Goal: Task Accomplishment & Management: Complete application form

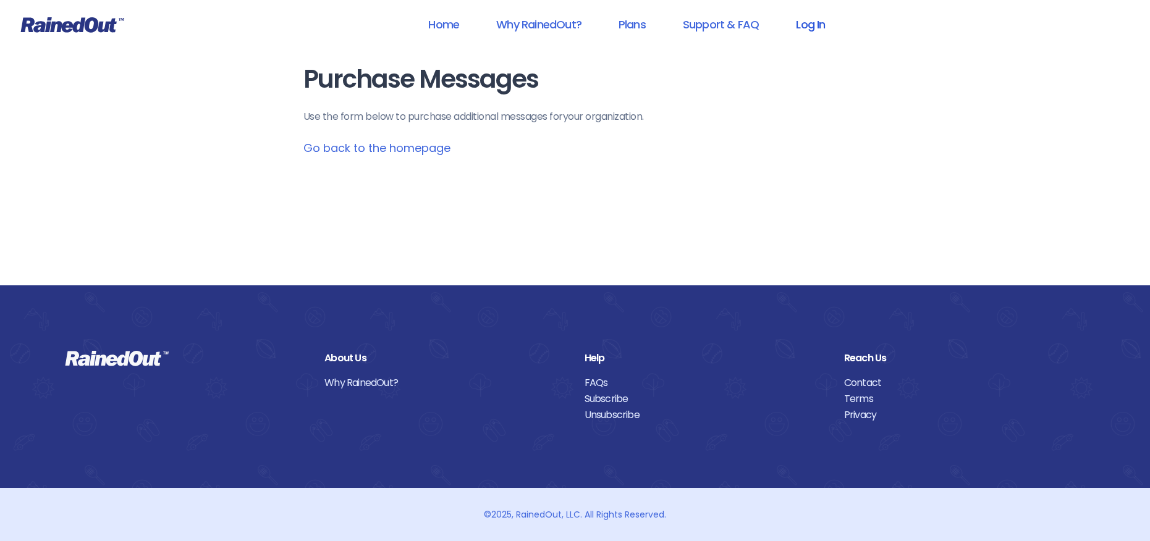
click at [816, 23] on link "Log In" at bounding box center [810, 25] width 61 height 28
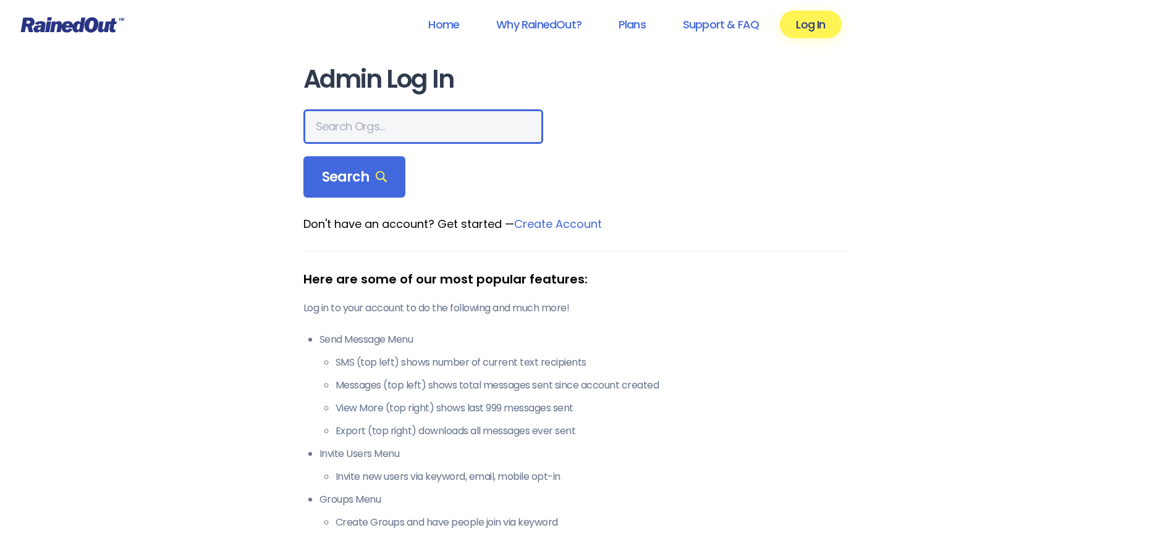
click at [359, 125] on input "text" at bounding box center [423, 126] width 240 height 35
type input "[PERSON_NAME] allegiance"
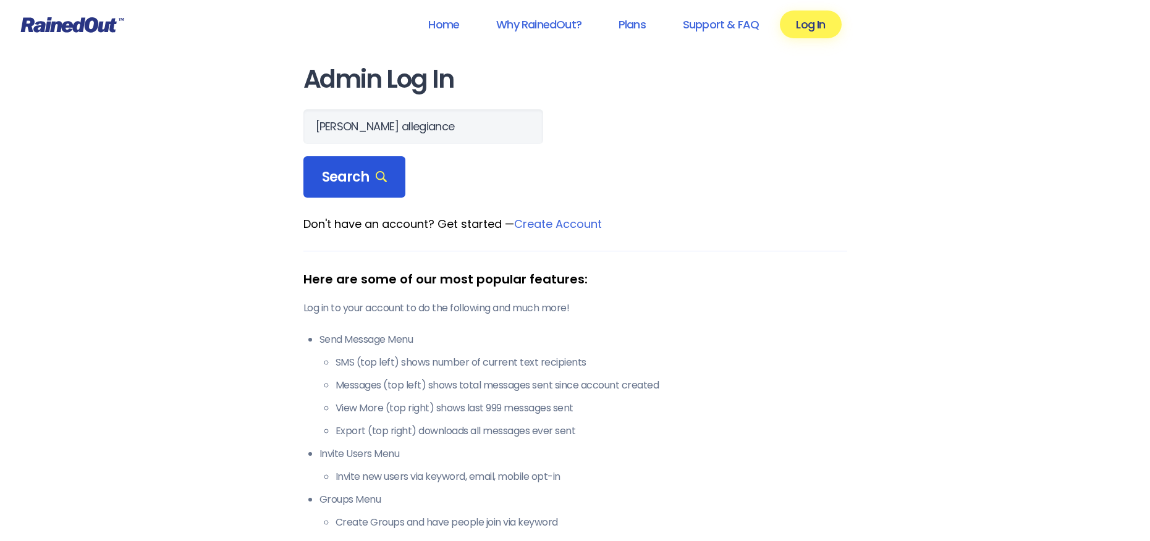
click at [349, 180] on span "Search" at bounding box center [355, 177] width 66 height 17
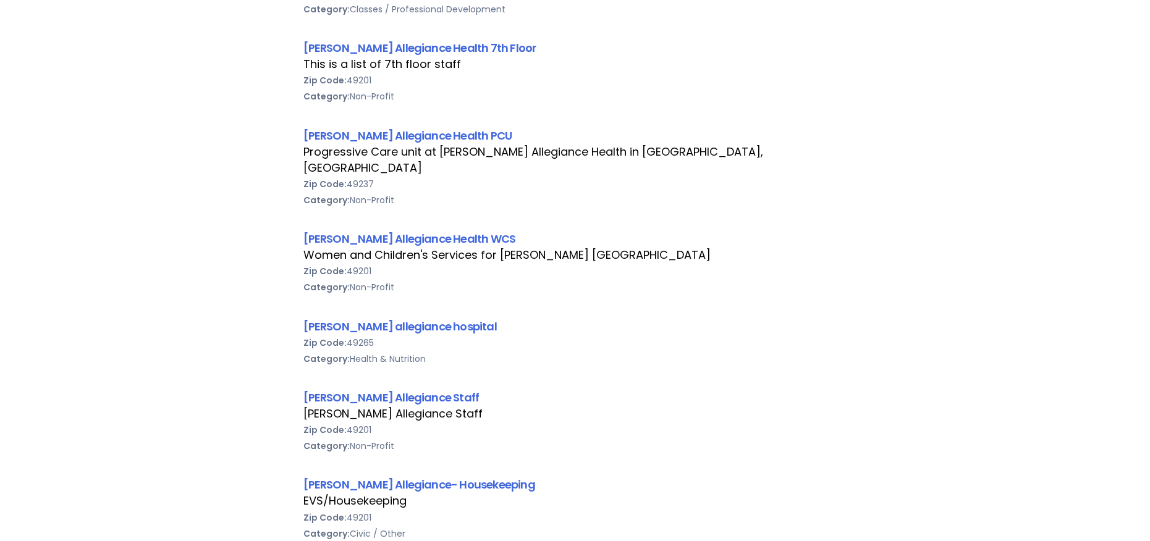
scroll to position [742, 0]
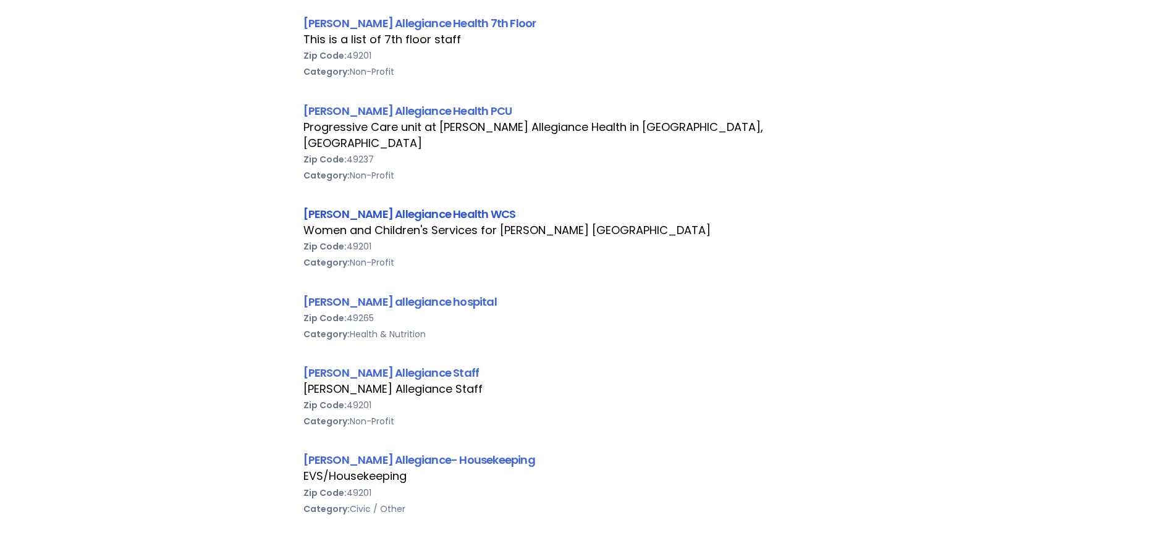
click at [378, 206] on link "[PERSON_NAME] Allegiance Health WCS" at bounding box center [409, 213] width 213 height 15
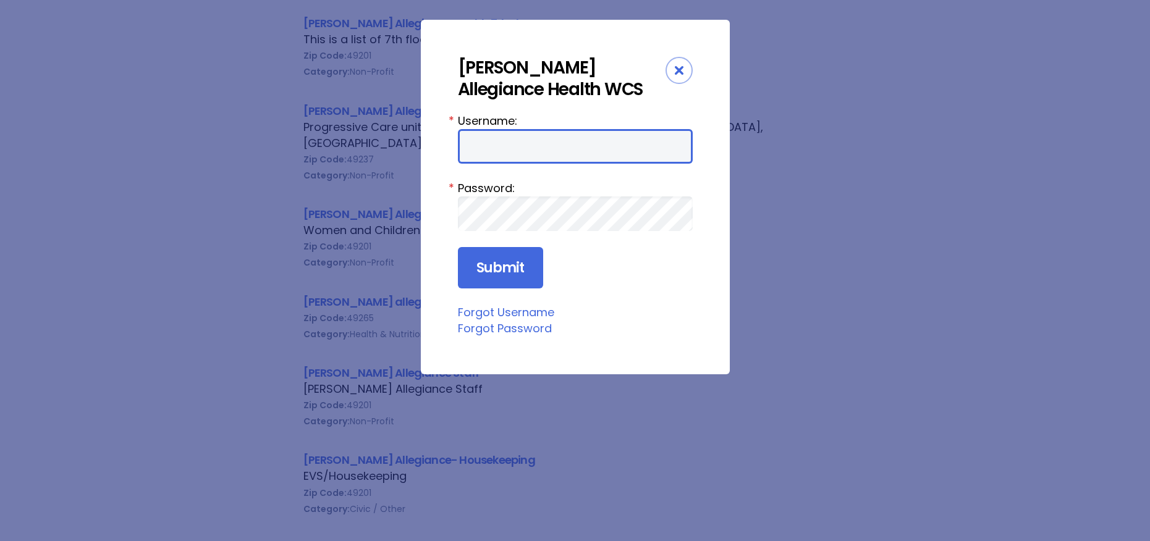
drag, startPoint x: 463, startPoint y: 156, endPoint x: 477, endPoint y: 157, distance: 14.3
click at [463, 156] on input "Username:" at bounding box center [575, 146] width 235 height 35
type input "aprevos1"
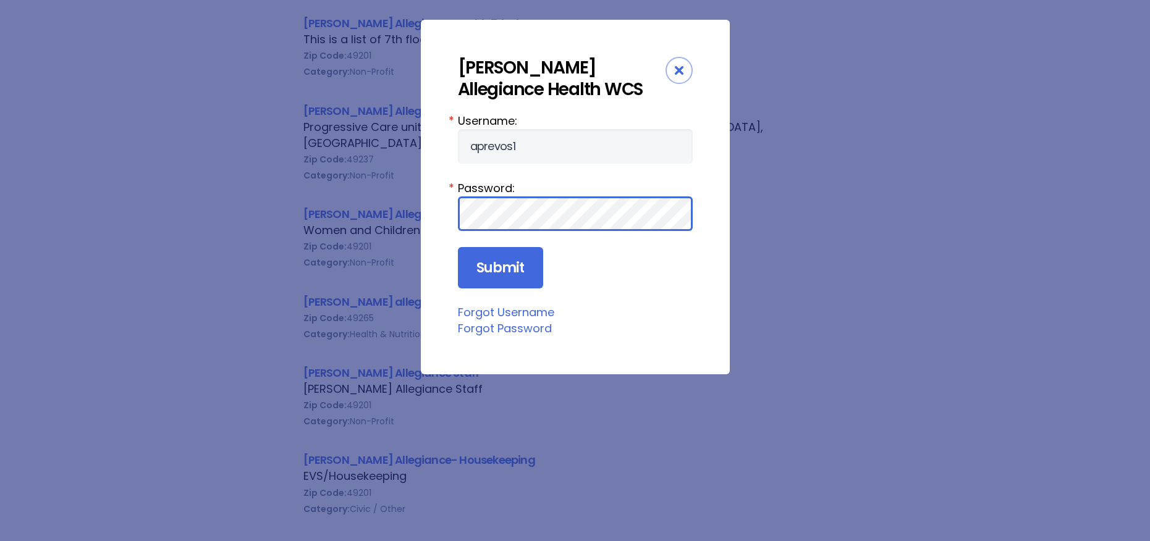
click at [458, 247] on input "Submit" at bounding box center [500, 268] width 85 height 42
